Goal: Task Accomplishment & Management: Manage account settings

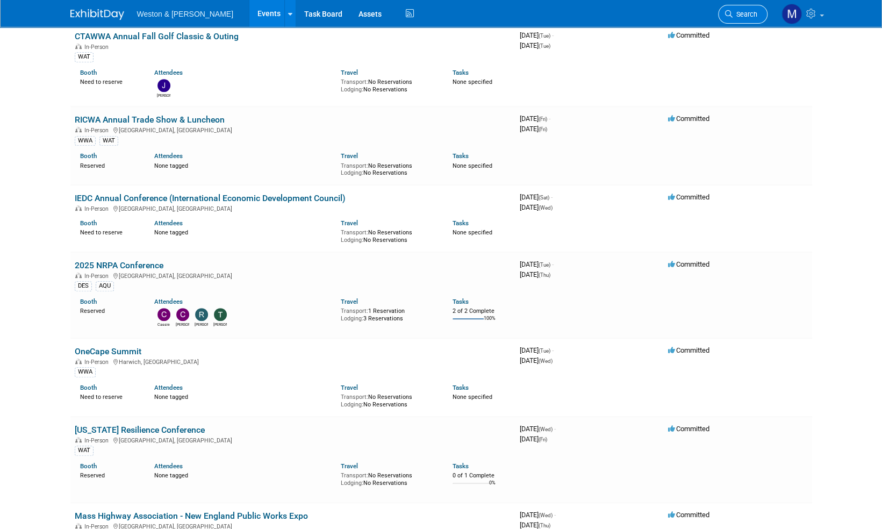
click at [748, 8] on link "Search" at bounding box center [742, 14] width 49 height 19
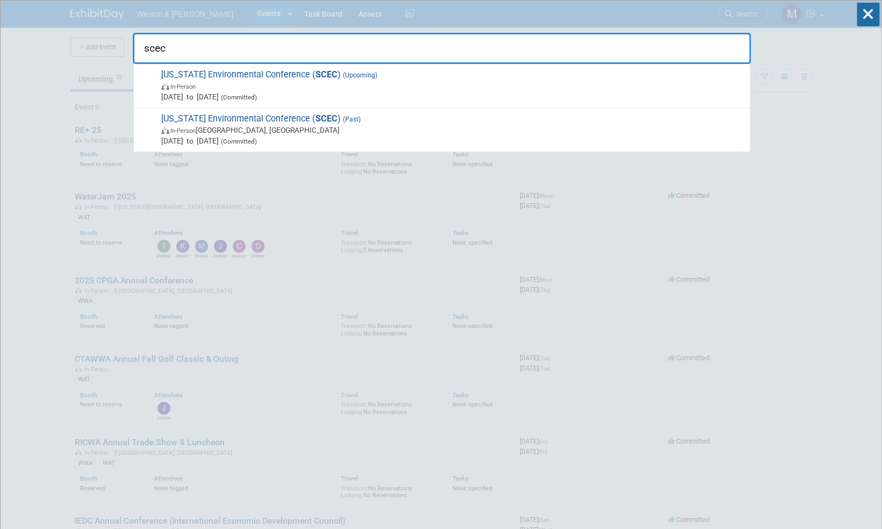
type input "scec"
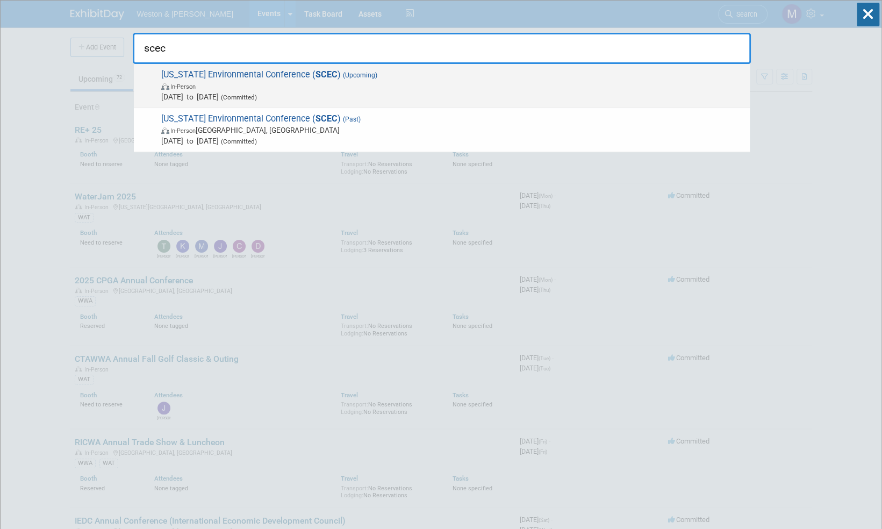
click at [320, 74] on span "South Carolina Environmental Conference ( SCEC ) (Upcoming) In-Person Mar 15, 2…" at bounding box center [451, 85] width 586 height 33
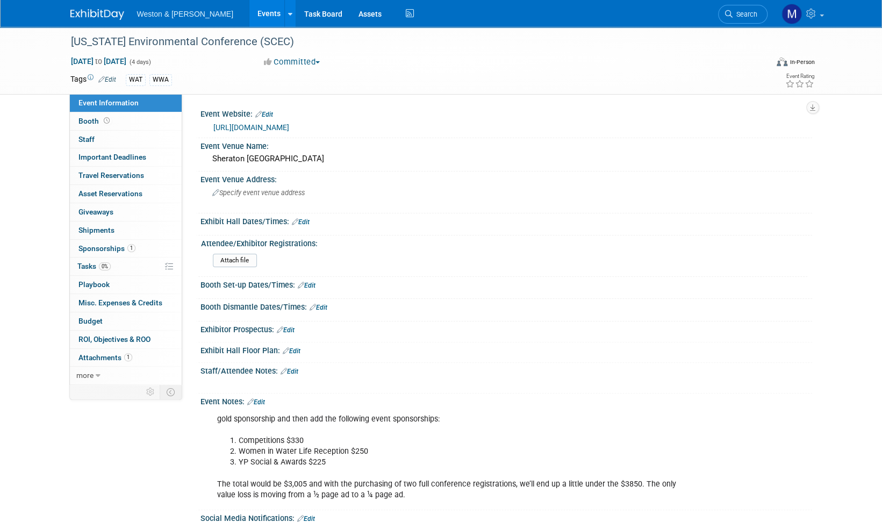
click at [263, 400] on link "Edit" at bounding box center [256, 402] width 18 height 8
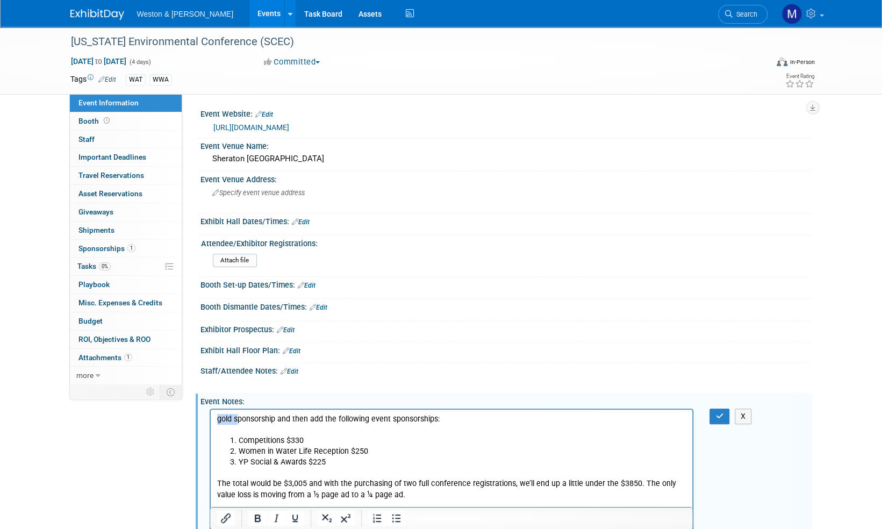
drag, startPoint x: 235, startPoint y: 419, endPoint x: 213, endPoint y: 419, distance: 21.5
click at [213, 419] on html "gold sponsorship and then add the following event sponsorships: Competitions $3…" at bounding box center [451, 455] width 482 height 91
drag, startPoint x: 453, startPoint y: 419, endPoint x: 307, endPoint y: 419, distance: 145.1
click at [307, 419] on p "Platinum sponsorship and then add the following event sponsorships:" at bounding box center [452, 424] width 470 height 21
drag, startPoint x: 345, startPoint y: 451, endPoint x: 247, endPoint y: 449, distance: 97.3
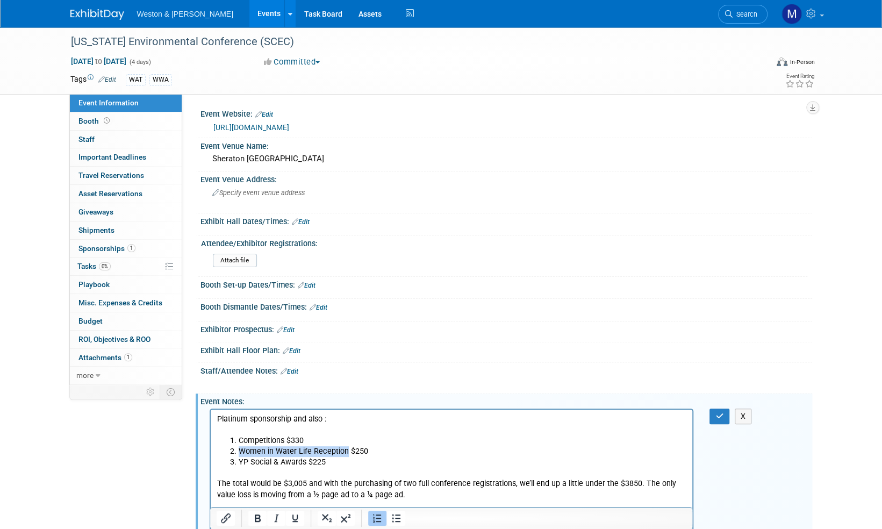
click at [240, 446] on ol "Competitions $330 Women in Water Life Reception $250 YP Social & Awards $225" at bounding box center [452, 451] width 470 height 32
click at [251, 453] on li "Women in Water Life Reception $250" at bounding box center [462, 451] width 448 height 11
click at [338, 459] on li "YP Social & Awards $225" at bounding box center [462, 462] width 448 height 11
drag, startPoint x: 343, startPoint y: 450, endPoint x: 240, endPoint y: 451, distance: 103.2
click at [240, 451] on li "Women in Water Life Reception $250" at bounding box center [462, 451] width 448 height 11
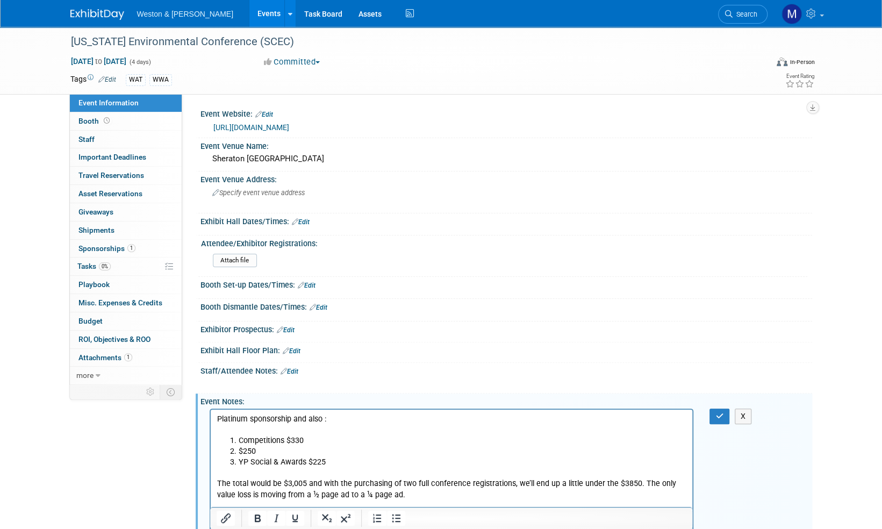
click at [326, 419] on p "Platinum sponsorship and also :" at bounding box center [452, 424] width 470 height 21
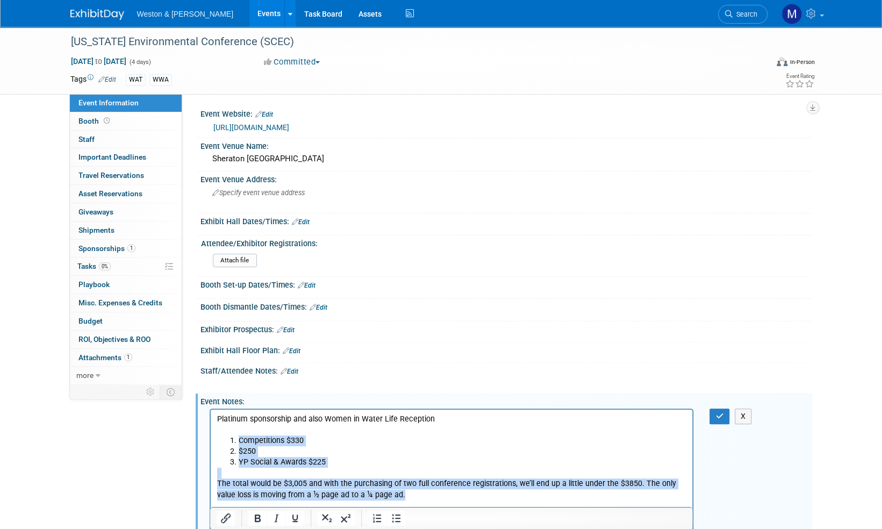
drag, startPoint x: 406, startPoint y: 494, endPoint x: 218, endPoint y: 435, distance: 197.3
click at [218, 435] on body "Platinum sponsorship and also Women in Water Life Reception Competitions $330 $…" at bounding box center [451, 457] width 471 height 87
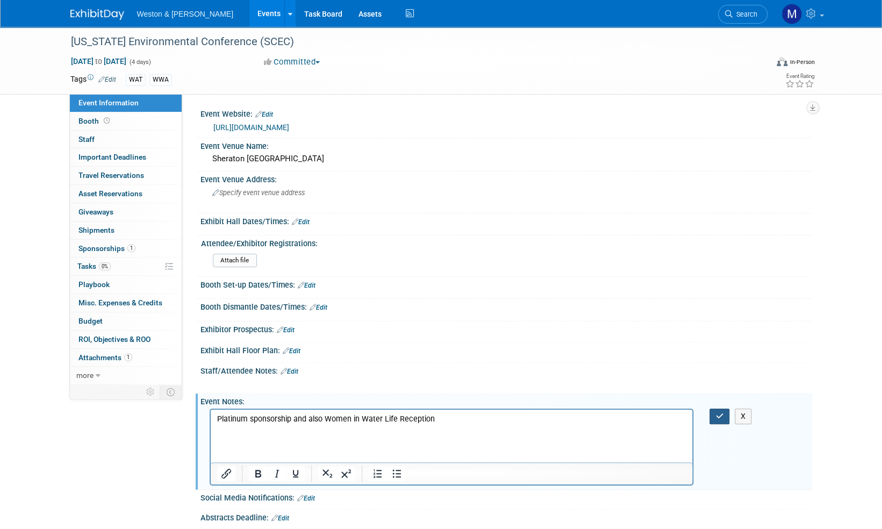
click at [723, 415] on button "button" at bounding box center [719, 416] width 20 height 16
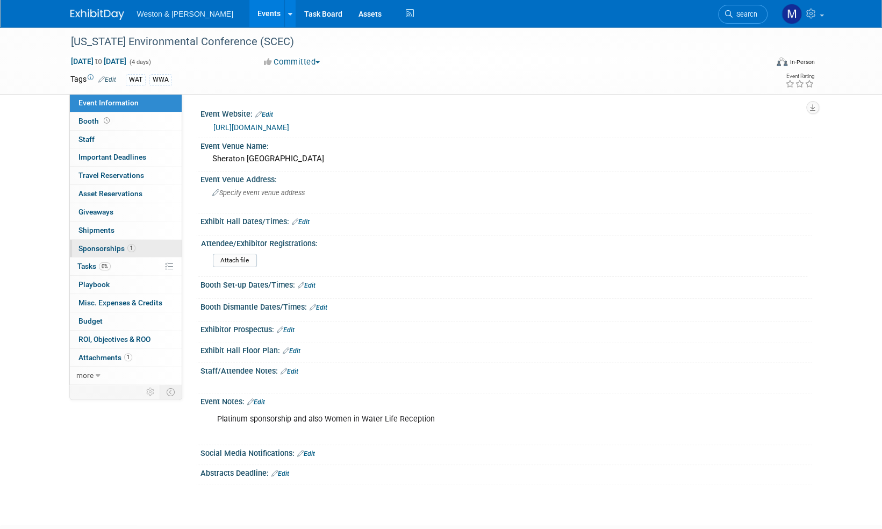
click at [111, 247] on span "Sponsorships 1" at bounding box center [106, 248] width 57 height 9
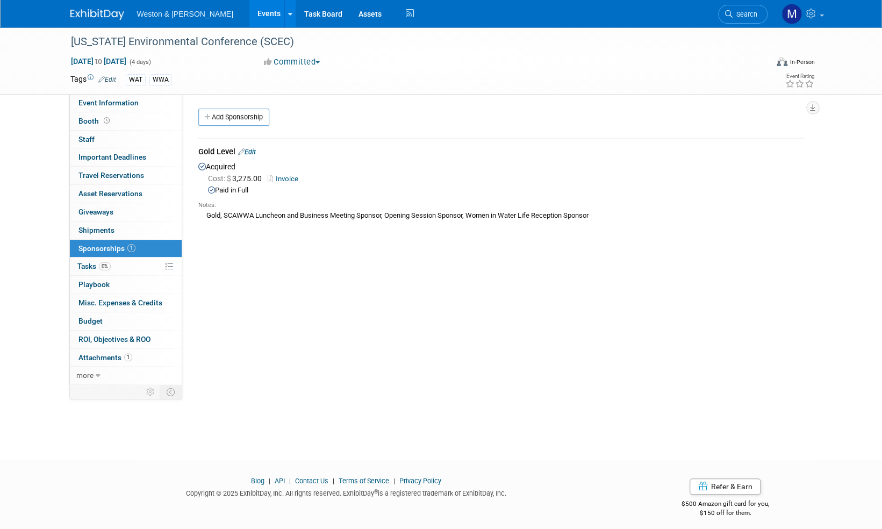
click at [283, 178] on link "Invoice" at bounding box center [285, 179] width 35 height 8
click at [254, 154] on link "Edit" at bounding box center [247, 152] width 18 height 8
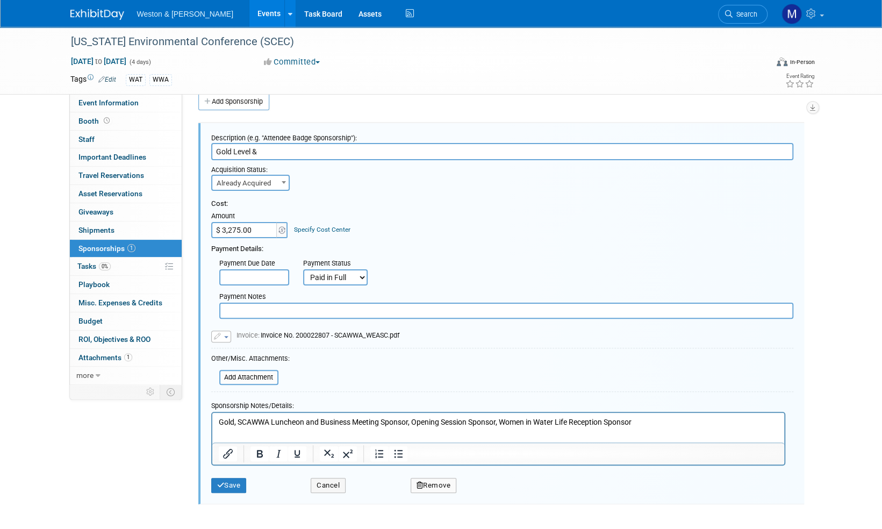
paste input "Women in Water Life Reception"
type input "Gold Level & Women in Water Life Reception"
type input "$ 4,100.00"
click at [227, 336] on span "button" at bounding box center [226, 337] width 4 height 2
click at [245, 367] on link "Remove attachment" at bounding box center [265, 367] width 107 height 15
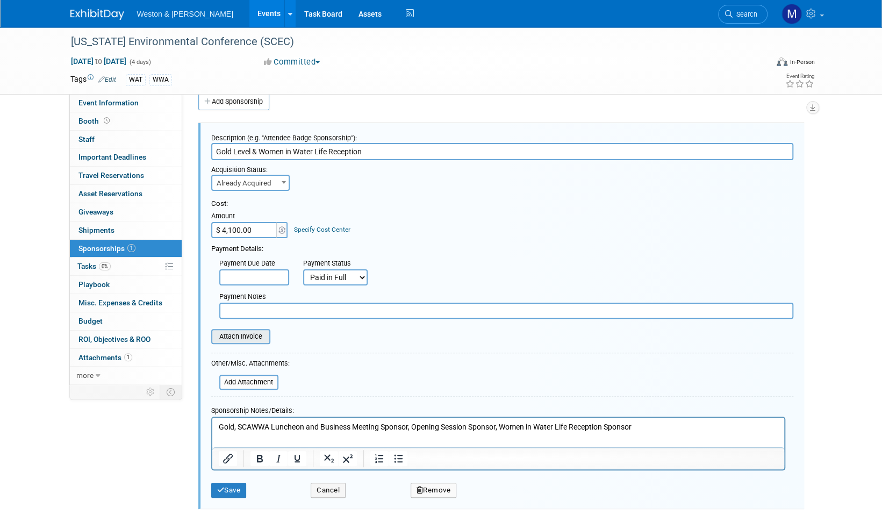
click at [245, 335] on input "file" at bounding box center [205, 336] width 128 height 13
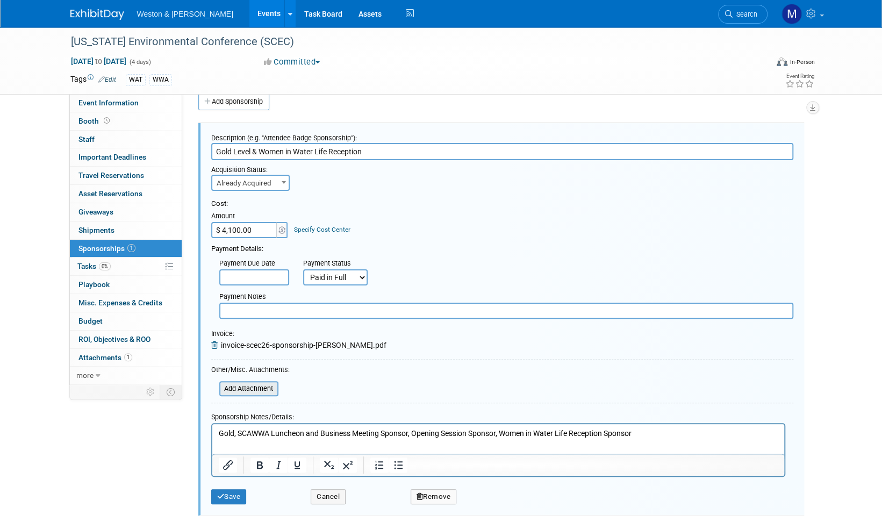
click at [239, 386] on input "file" at bounding box center [213, 388] width 128 height 13
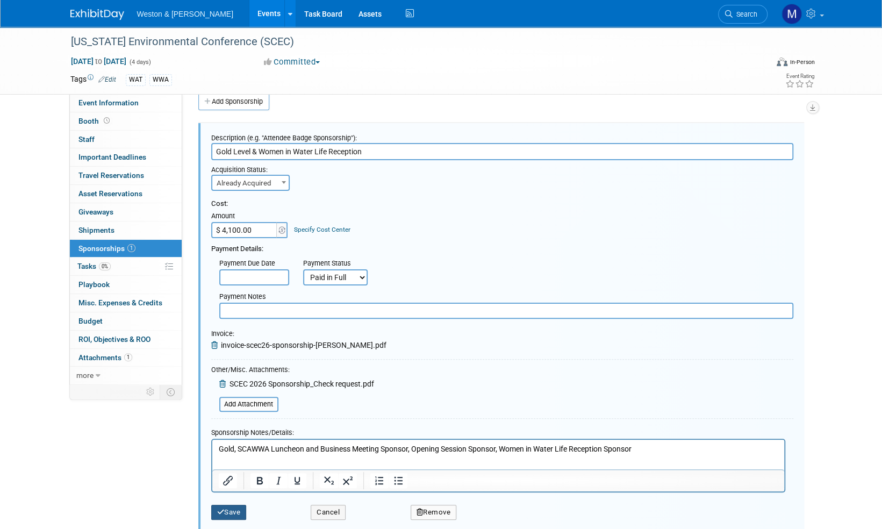
click at [232, 512] on button "Save" at bounding box center [228, 512] width 35 height 15
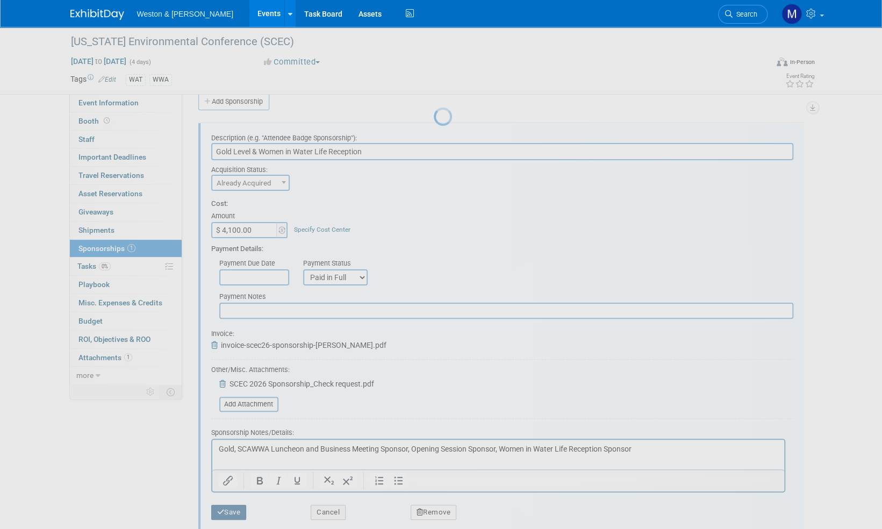
scroll to position [6, 0]
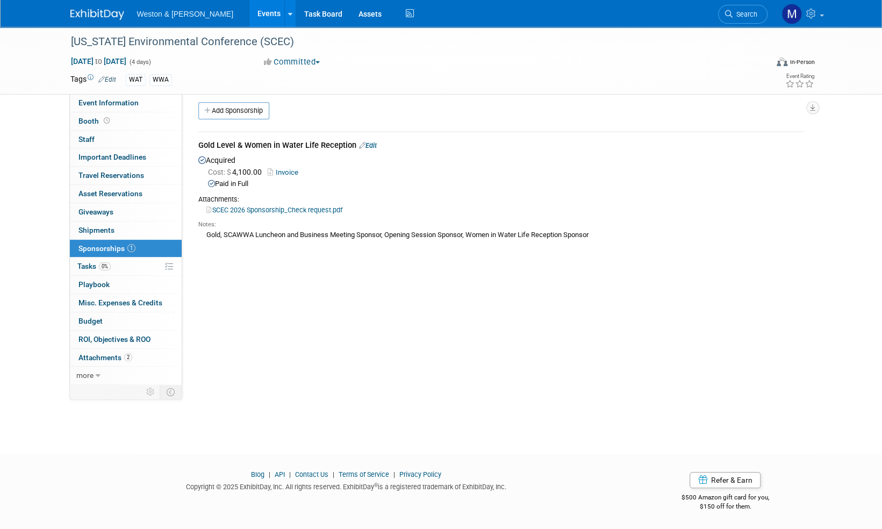
click at [372, 143] on link "Edit" at bounding box center [368, 145] width 18 height 8
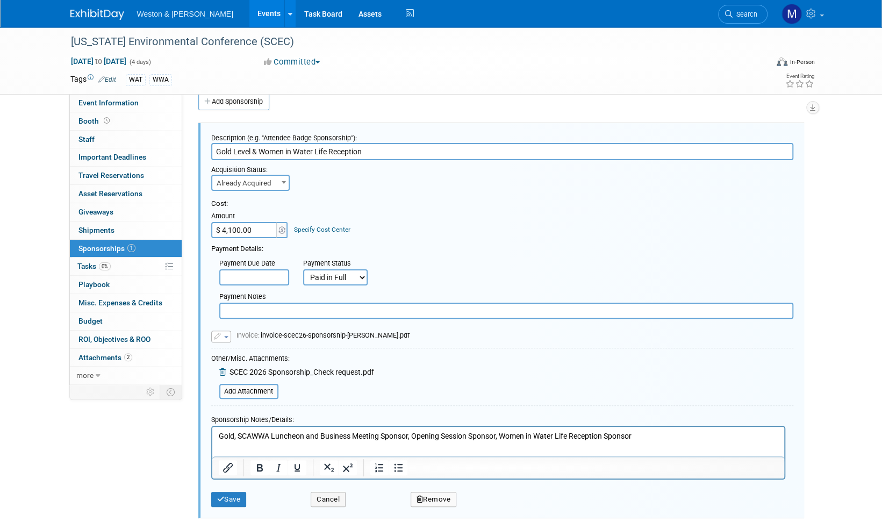
scroll to position [0, 0]
click at [643, 436] on p "Gold, SCAWWA Luncheon and Business Meeting Sponsor, Opening Session Sponsor, Wo…" at bounding box center [497, 436] width 559 height 11
drag, startPoint x: 501, startPoint y: 439, endPoint x: 214, endPoint y: 447, distance: 287.1
click at [214, 442] on html "Gold, SCAWWA Luncheon and Business Meeting Sponsor, Opening Session Sponsor, Wo…" at bounding box center [498, 434] width 572 height 15
click at [654, 434] on p "Gold, SCAWWA Luncheon and Business Meeting Sponsor, Opening Session Sponsor, Wo…" at bounding box center [497, 436] width 559 height 11
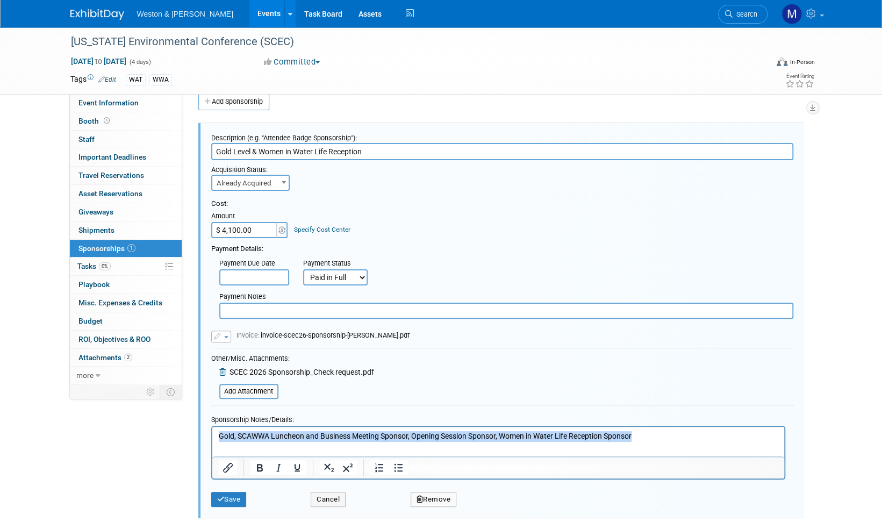
drag, startPoint x: 643, startPoint y: 437, endPoint x: 191, endPoint y: 461, distance: 452.6
click at [212, 442] on html "Gold, SCAWWA Luncheon and Business Meeting Sponsor, Opening Session Sponsor, Wo…" at bounding box center [498, 434] width 572 height 15
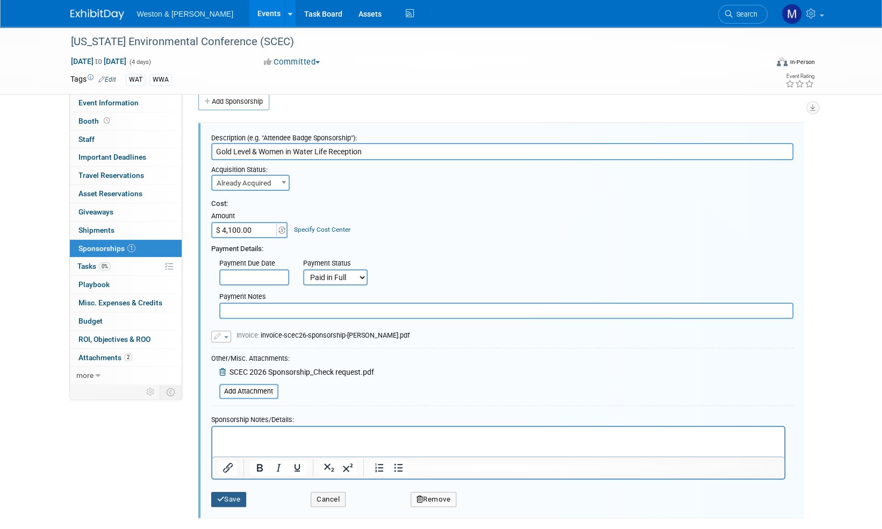
click at [238, 495] on button "Save" at bounding box center [228, 499] width 35 height 15
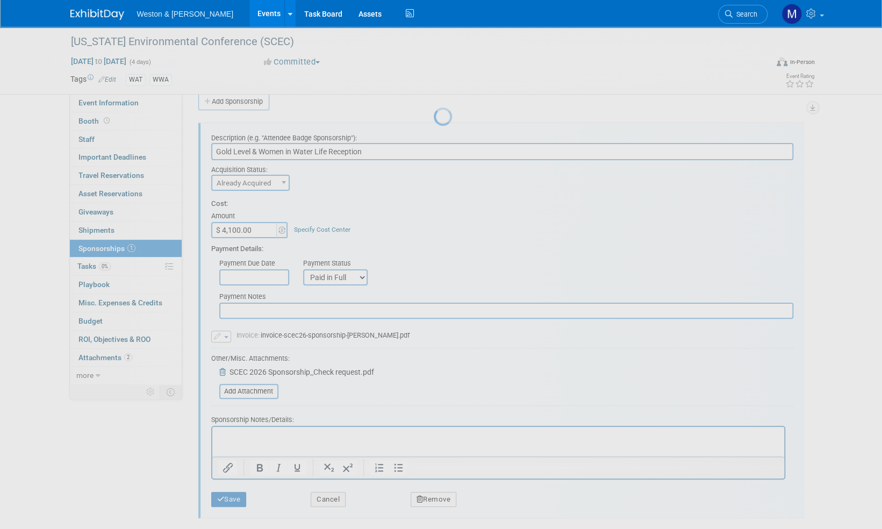
scroll to position [6, 0]
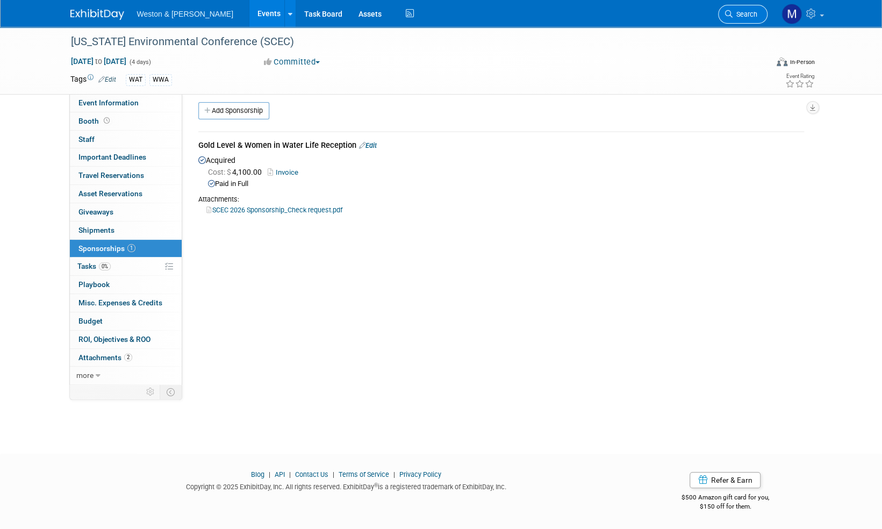
click at [748, 12] on span "Search" at bounding box center [745, 14] width 25 height 8
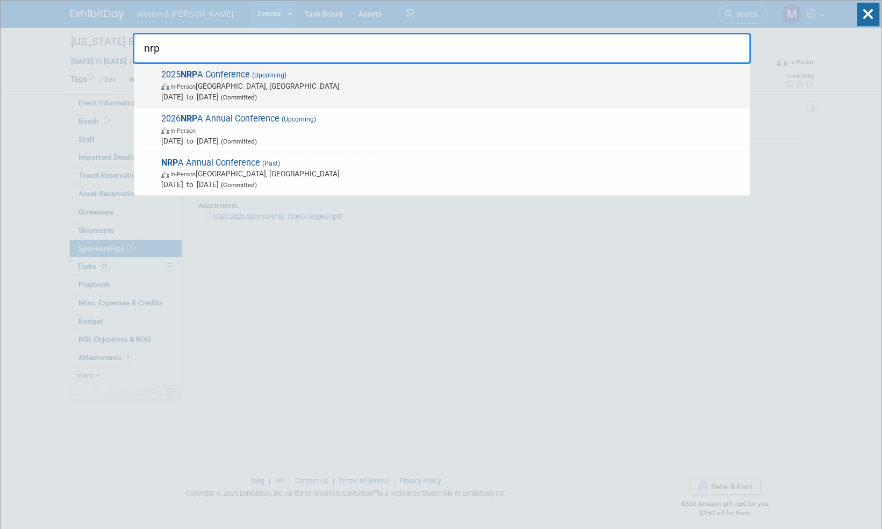
type input "nrp"
click at [234, 73] on span "2025 NRP A Conference (Upcoming) In-Person Orlando, FL Sep 16, 2025 to Sep 18, …" at bounding box center [451, 85] width 586 height 33
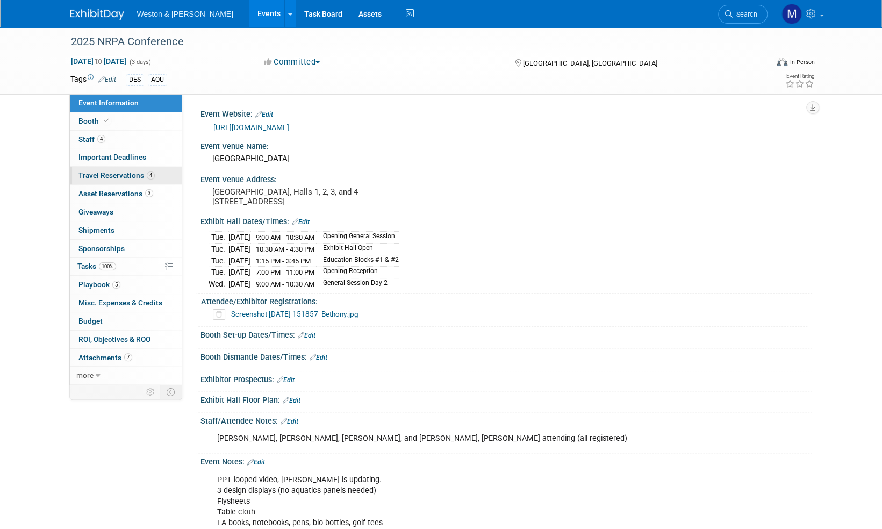
click at [104, 173] on span "Travel Reservations 4" at bounding box center [116, 175] width 76 height 9
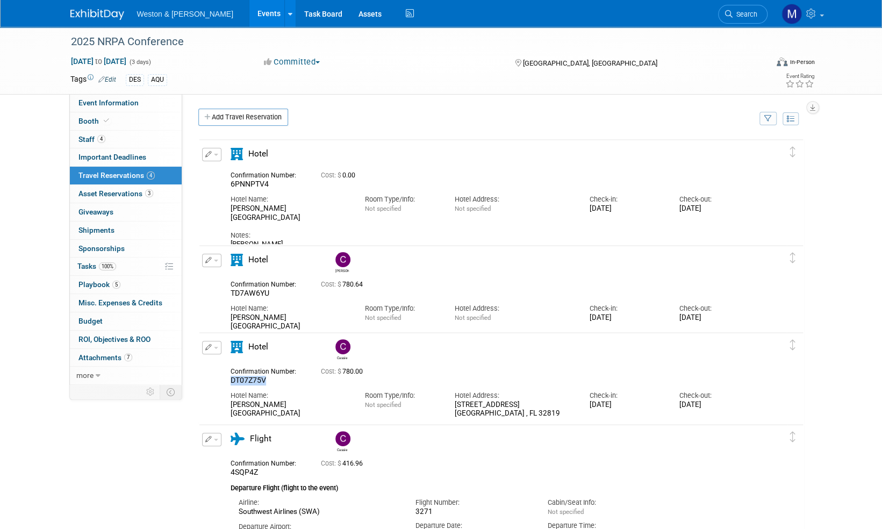
drag, startPoint x: 260, startPoint y: 378, endPoint x: 229, endPoint y: 376, distance: 31.2
click at [229, 376] on div "Confirmation Number: DT07Z75V" at bounding box center [268, 374] width 90 height 21
drag, startPoint x: 229, startPoint y: 376, endPoint x: 239, endPoint y: 382, distance: 11.1
copy span "DT07Z75V"
drag, startPoint x: 276, startPoint y: 182, endPoint x: 229, endPoint y: 182, distance: 47.3
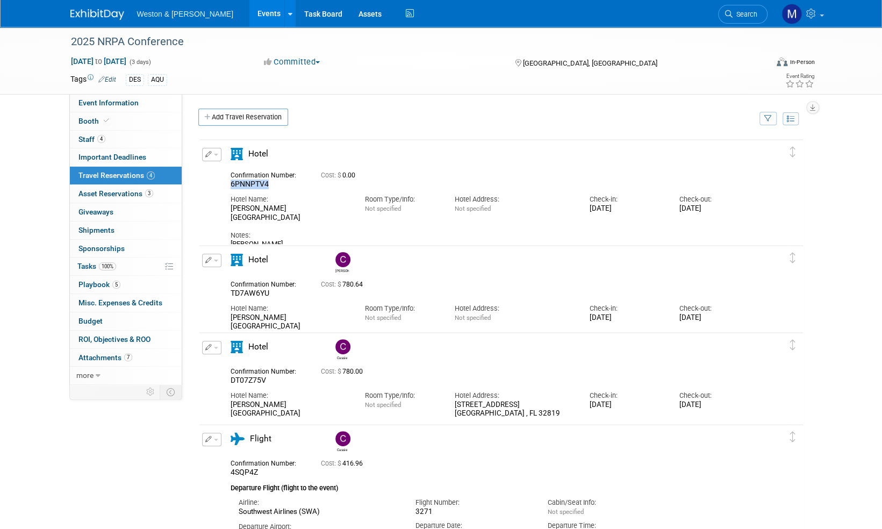
click at [229, 182] on div "Confirmation Number: 6PNNPTV4" at bounding box center [268, 178] width 90 height 21
drag, startPoint x: 229, startPoint y: 182, endPoint x: 240, endPoint y: 183, distance: 11.3
copy span "6PNNPTV4"
drag, startPoint x: 265, startPoint y: 381, endPoint x: 226, endPoint y: 381, distance: 39.8
click at [226, 381] on div "Confirmation Number: DT07Z75V" at bounding box center [268, 374] width 90 height 21
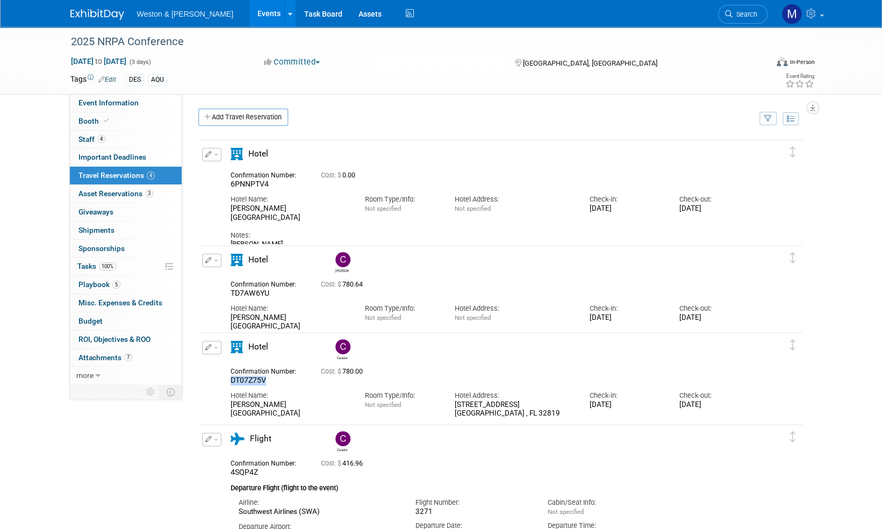
copy span "DT07Z75V"
drag, startPoint x: 271, startPoint y: 181, endPoint x: 229, endPoint y: 184, distance: 42.0
click at [229, 184] on div "Confirmation Number: 6PNNPTV4" at bounding box center [268, 178] width 90 height 21
copy span "6PNNPTV4"
click at [87, 141] on span "Staff 4" at bounding box center [91, 139] width 27 height 9
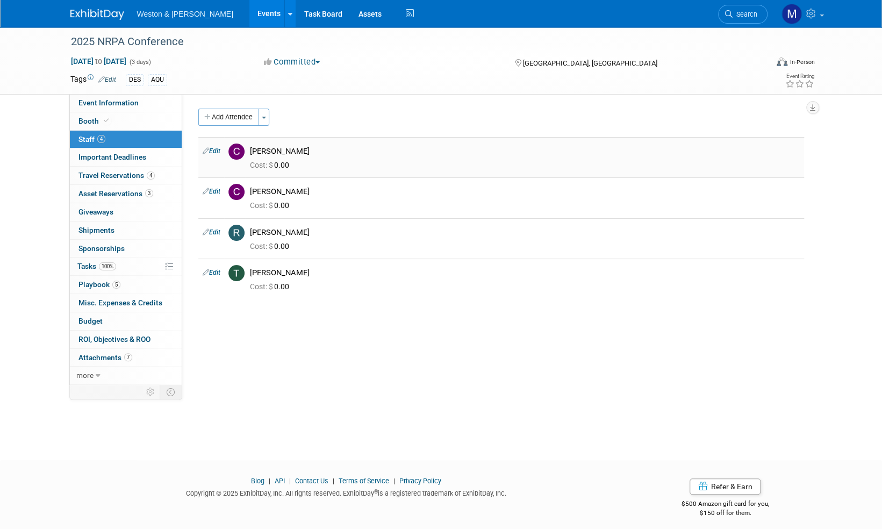
click at [213, 149] on link "Edit" at bounding box center [212, 151] width 18 height 8
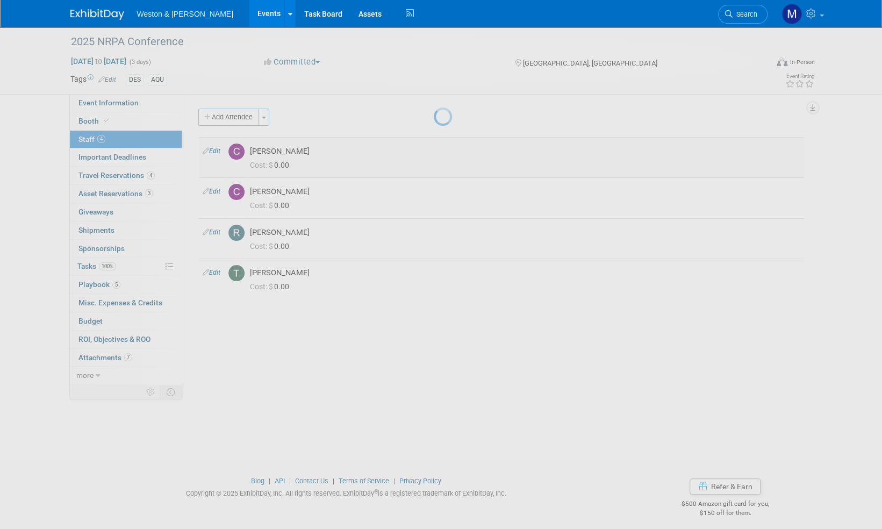
select select "eeb88ee4-3845-4a30-b7a7-4adac6ad6dae"
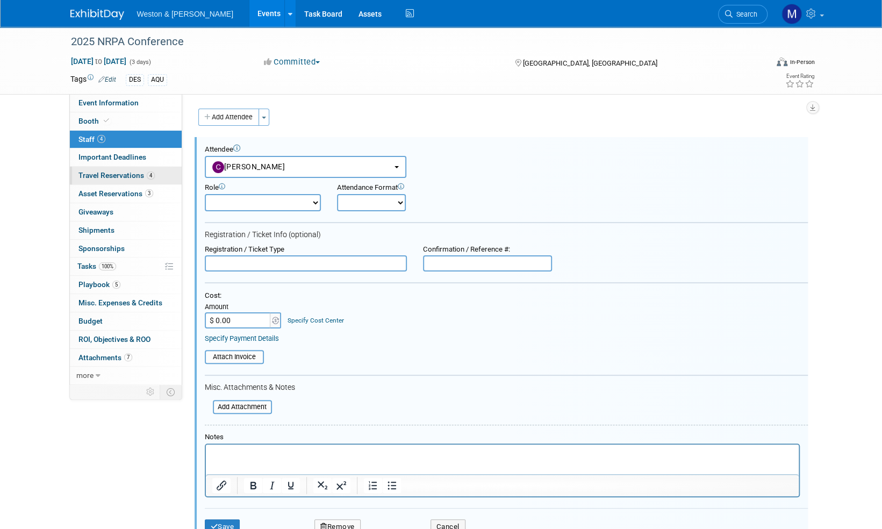
click at [108, 173] on span "Travel Reservations 4" at bounding box center [116, 175] width 76 height 9
